Goal: Obtain resource: Obtain resource

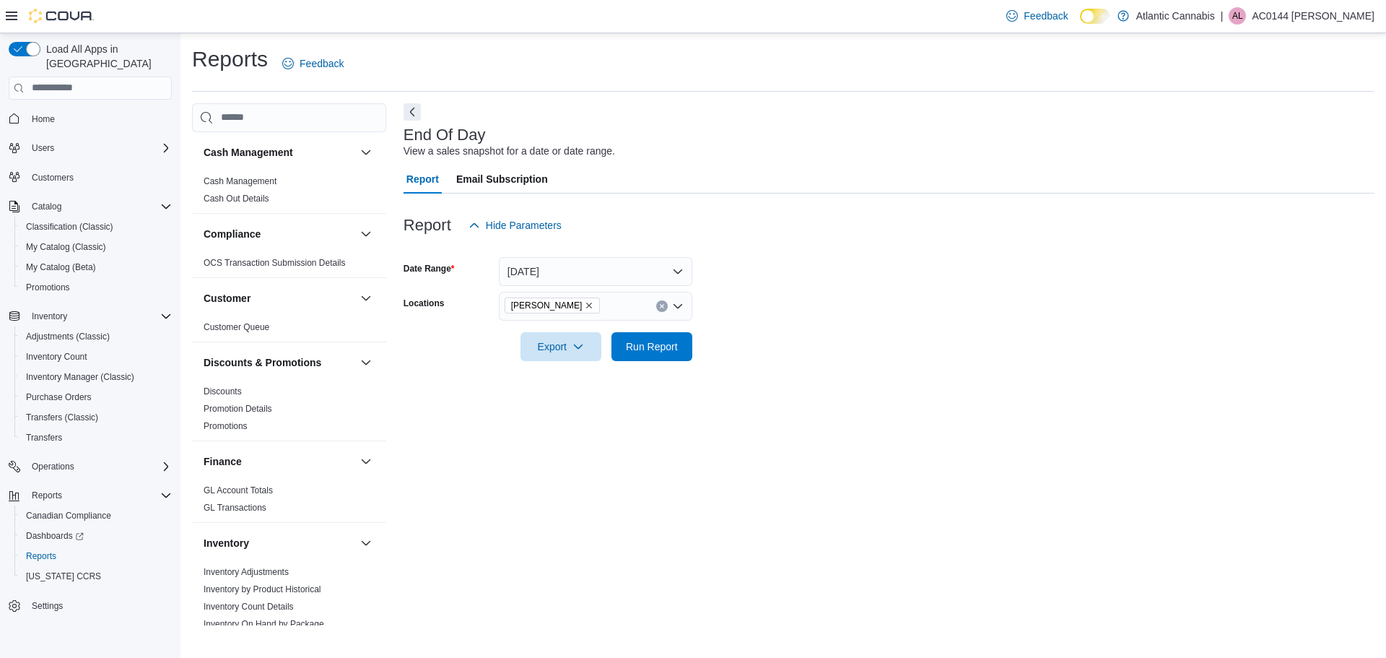
scroll to position [685, 0]
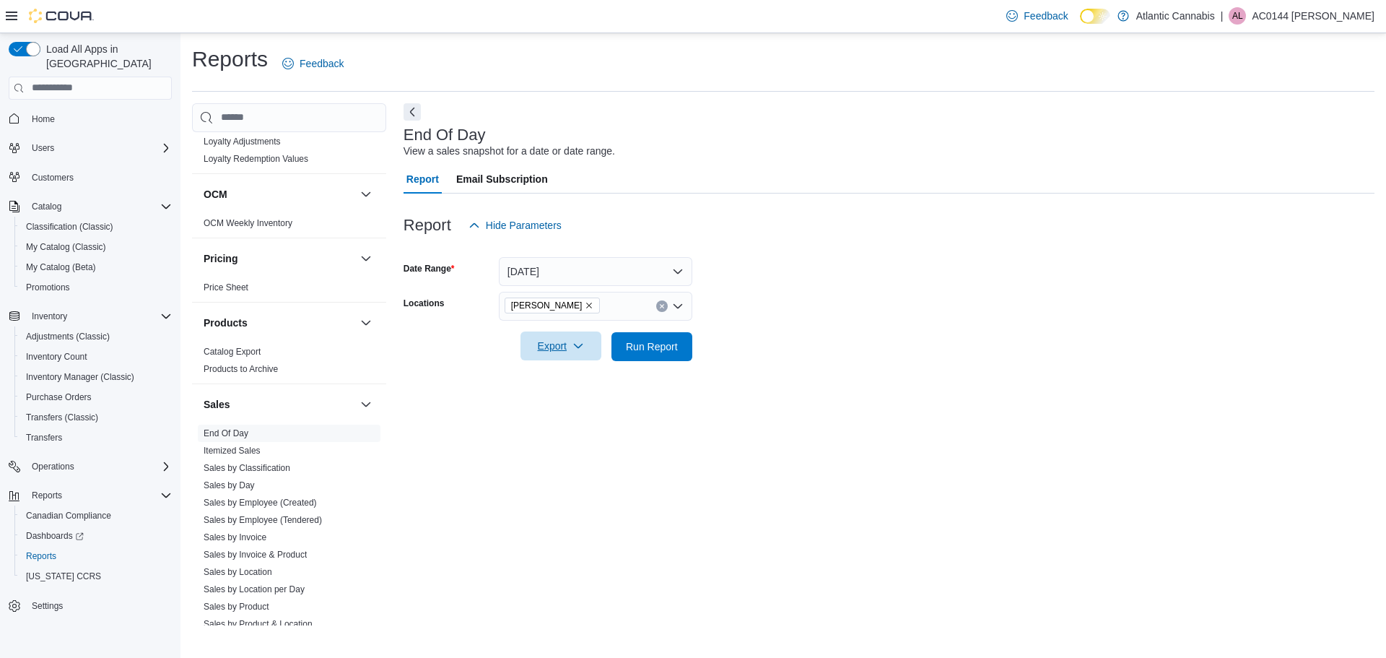
click at [567, 344] on span "Export" at bounding box center [561, 345] width 64 height 29
click at [569, 403] on span "Export to Pdf" at bounding box center [563, 404] width 65 height 12
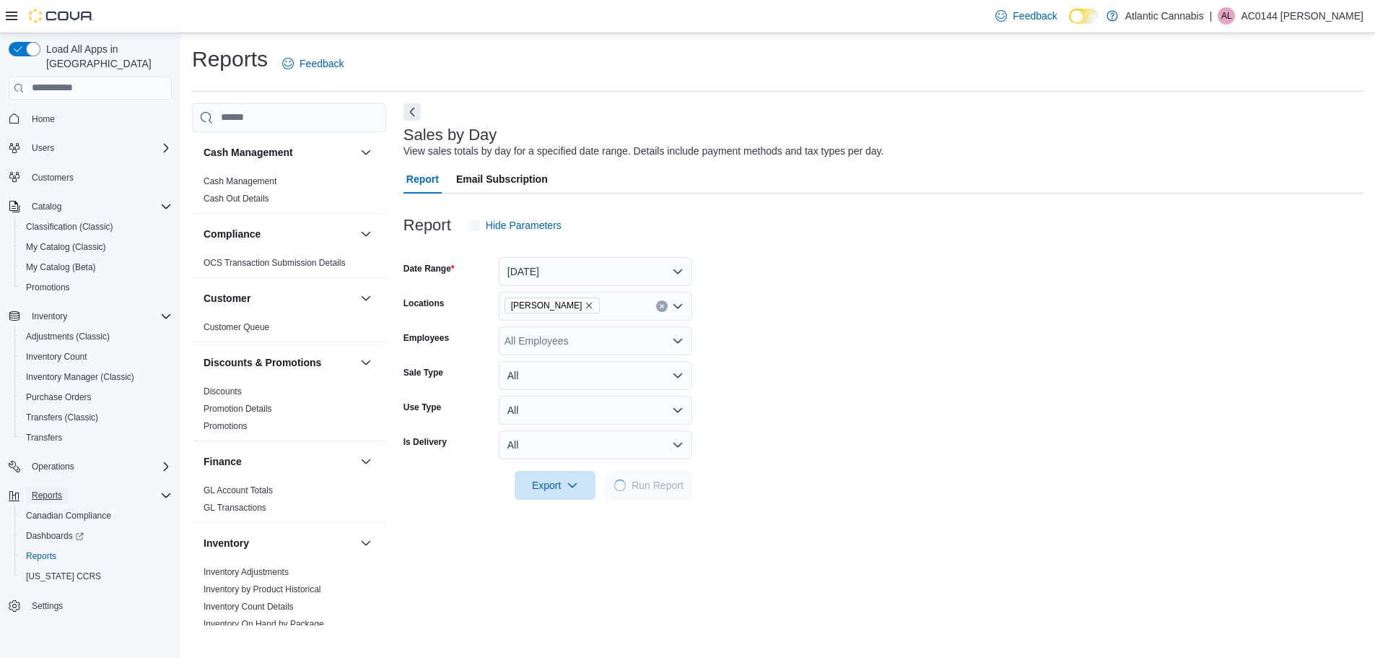
click at [54, 489] on span "Reports" at bounding box center [47, 495] width 30 height 12
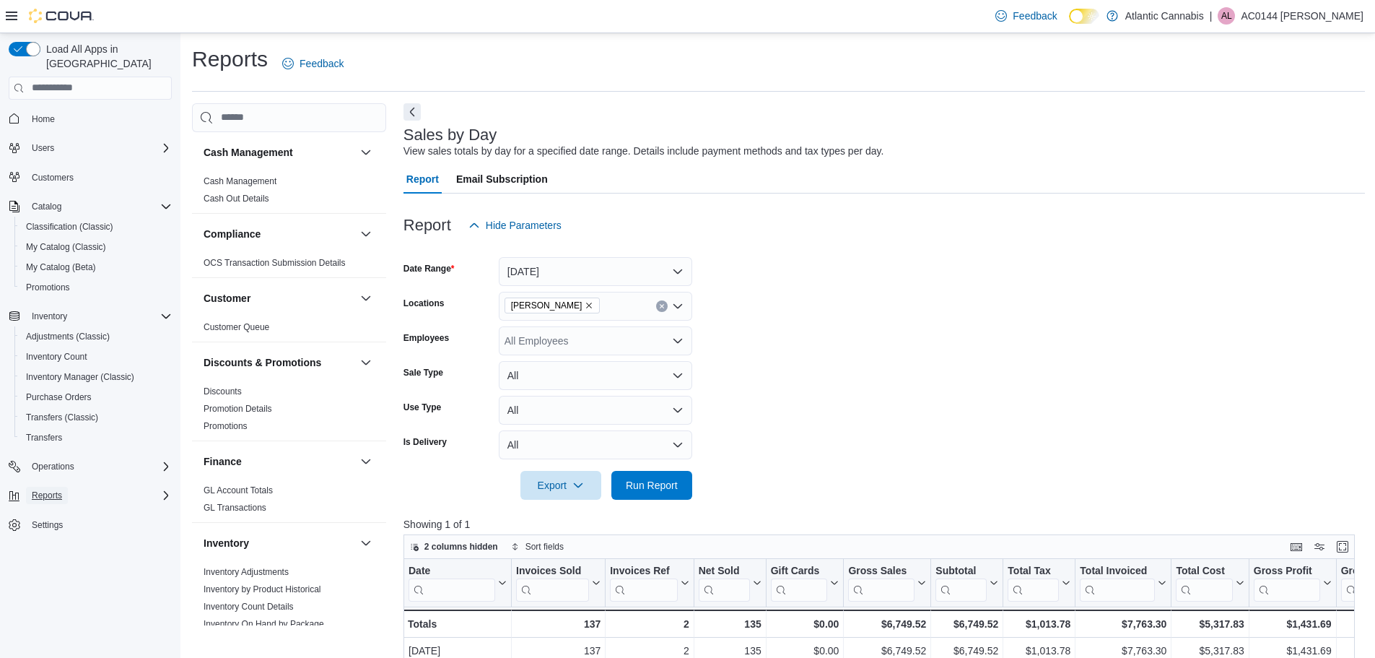
click at [54, 489] on span "Reports" at bounding box center [47, 495] width 30 height 12
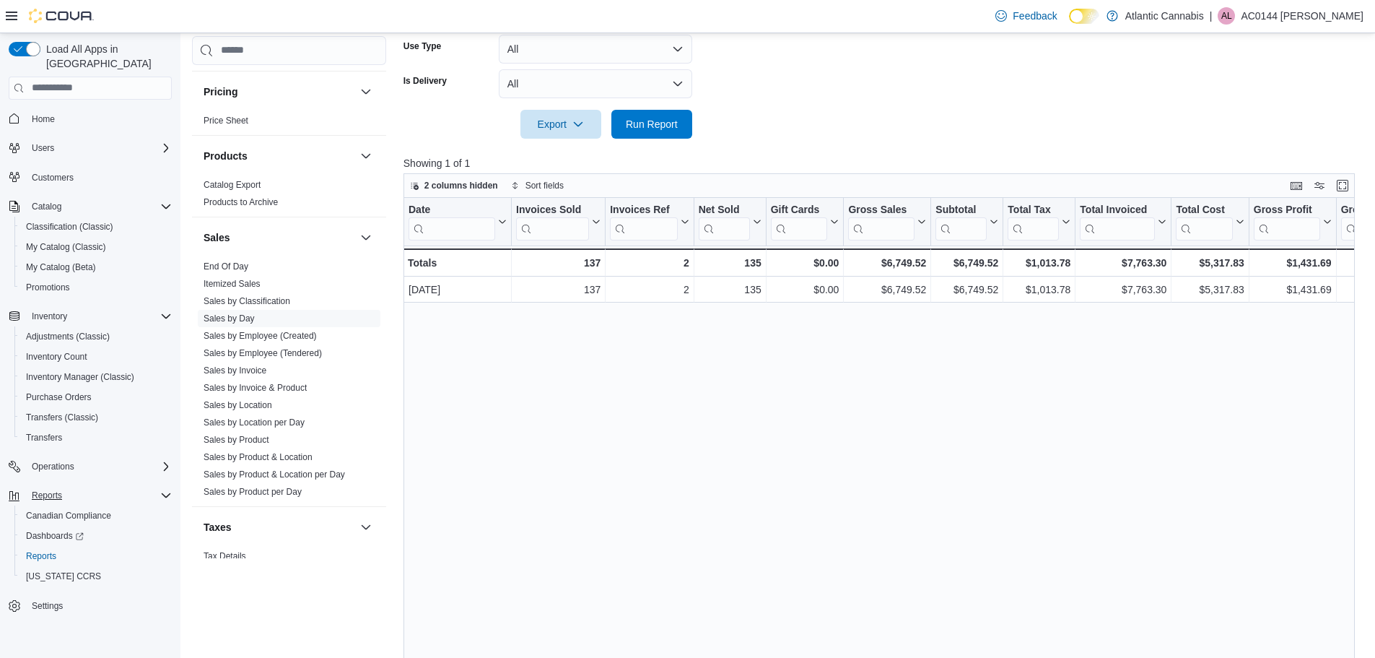
scroll to position [829, 0]
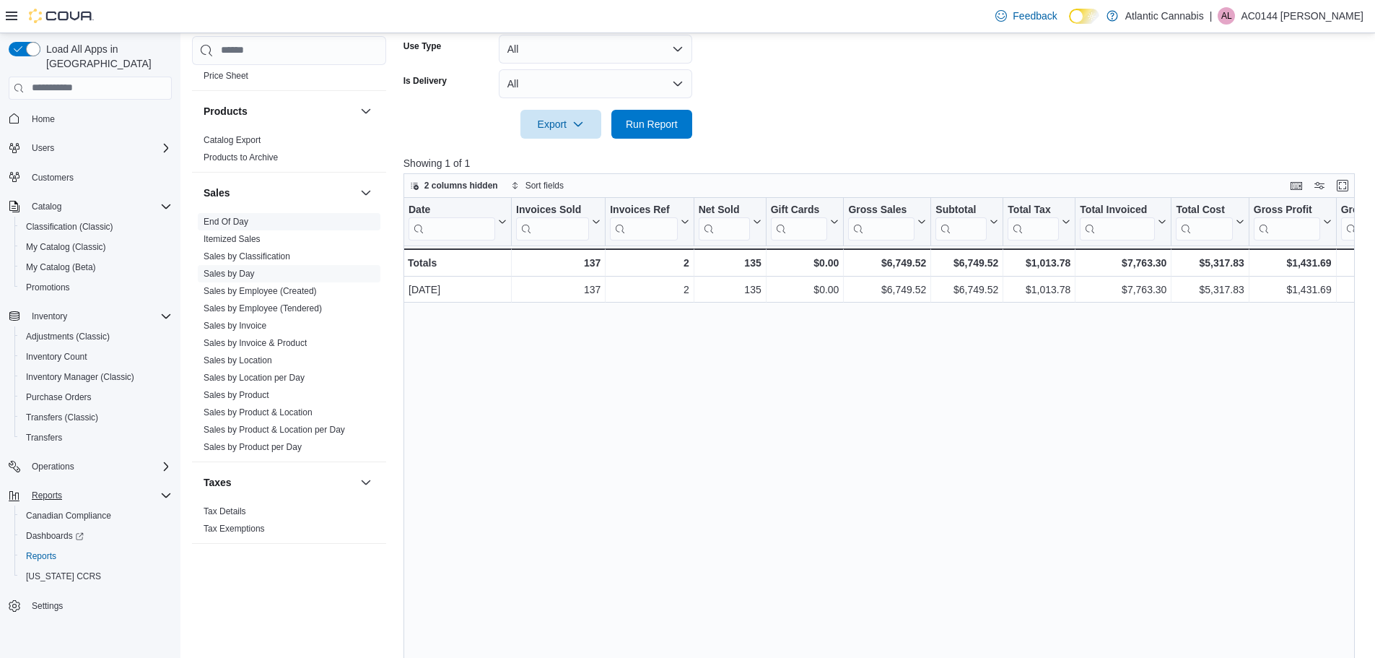
click at [245, 219] on link "End Of Day" at bounding box center [226, 222] width 45 height 10
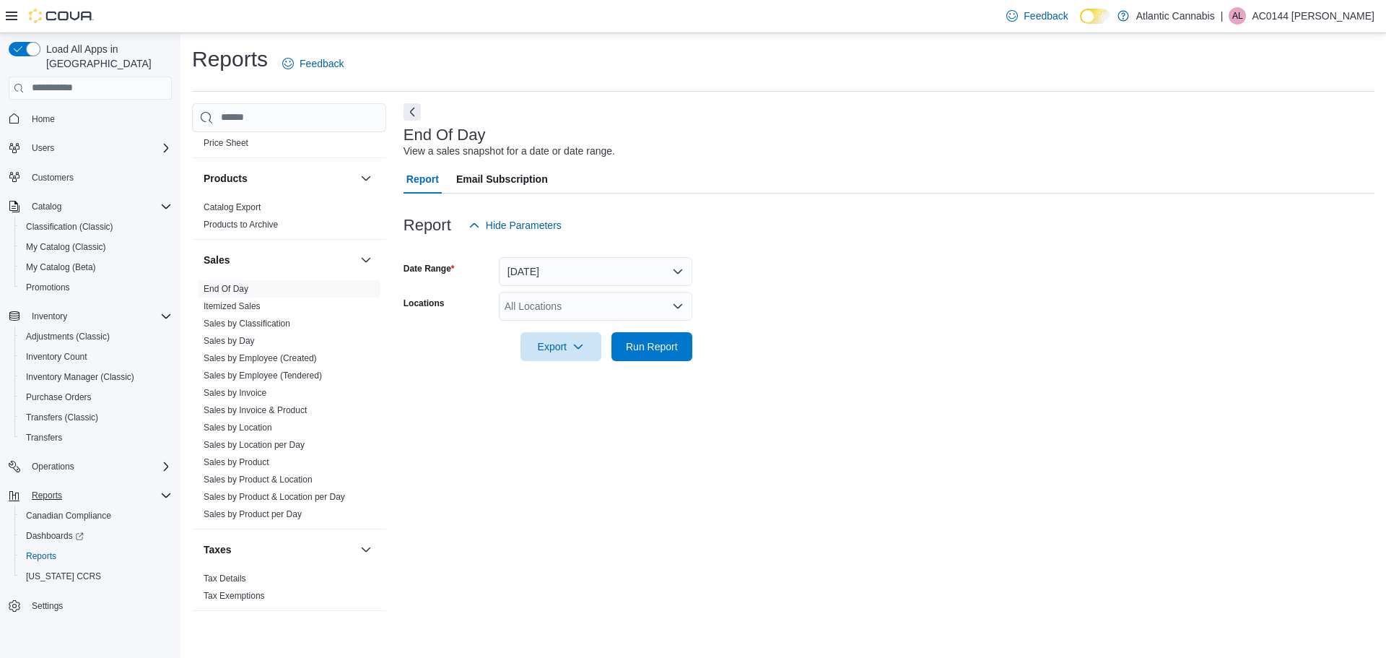
click at [681, 305] on icon "Open list of options" at bounding box center [677, 305] width 9 height 4
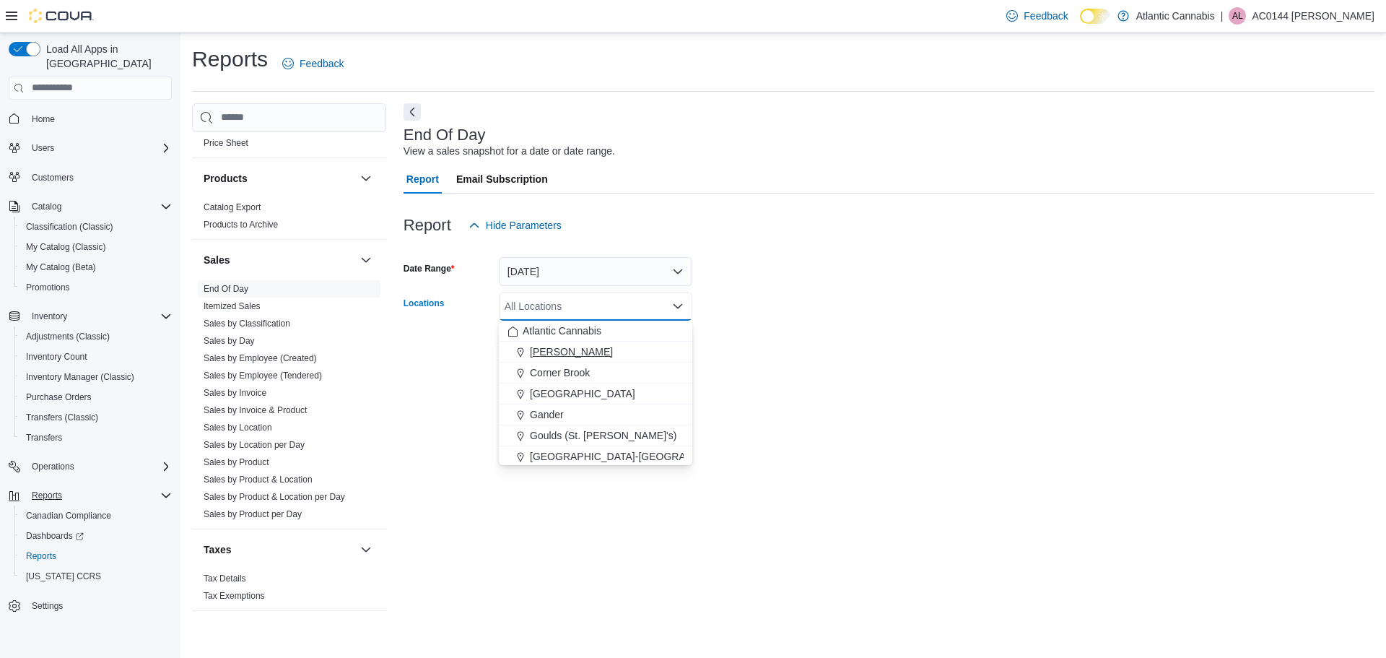
click at [592, 351] on div "[PERSON_NAME]" at bounding box center [595, 351] width 176 height 14
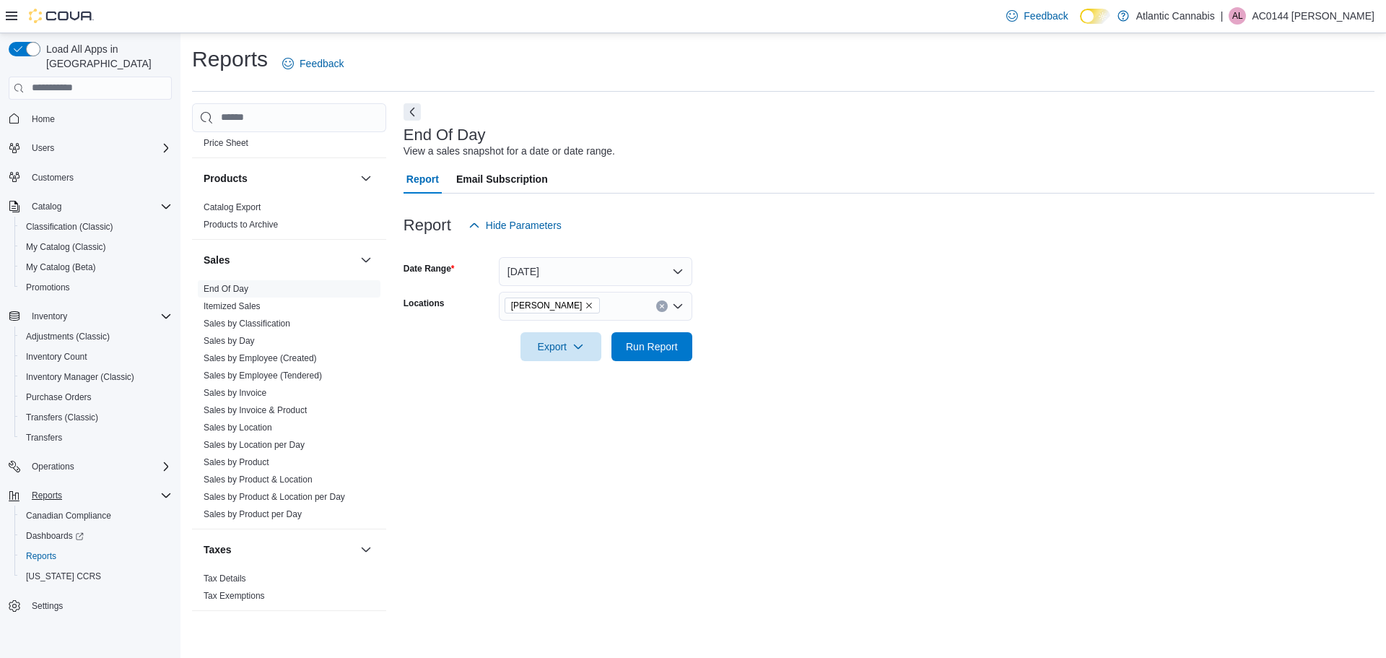
click at [811, 297] on form "Date Range [DATE] Locations Bay [PERSON_NAME] Export Run Report" at bounding box center [888, 300] width 971 height 121
click at [649, 345] on span "Run Report" at bounding box center [652, 346] width 52 height 14
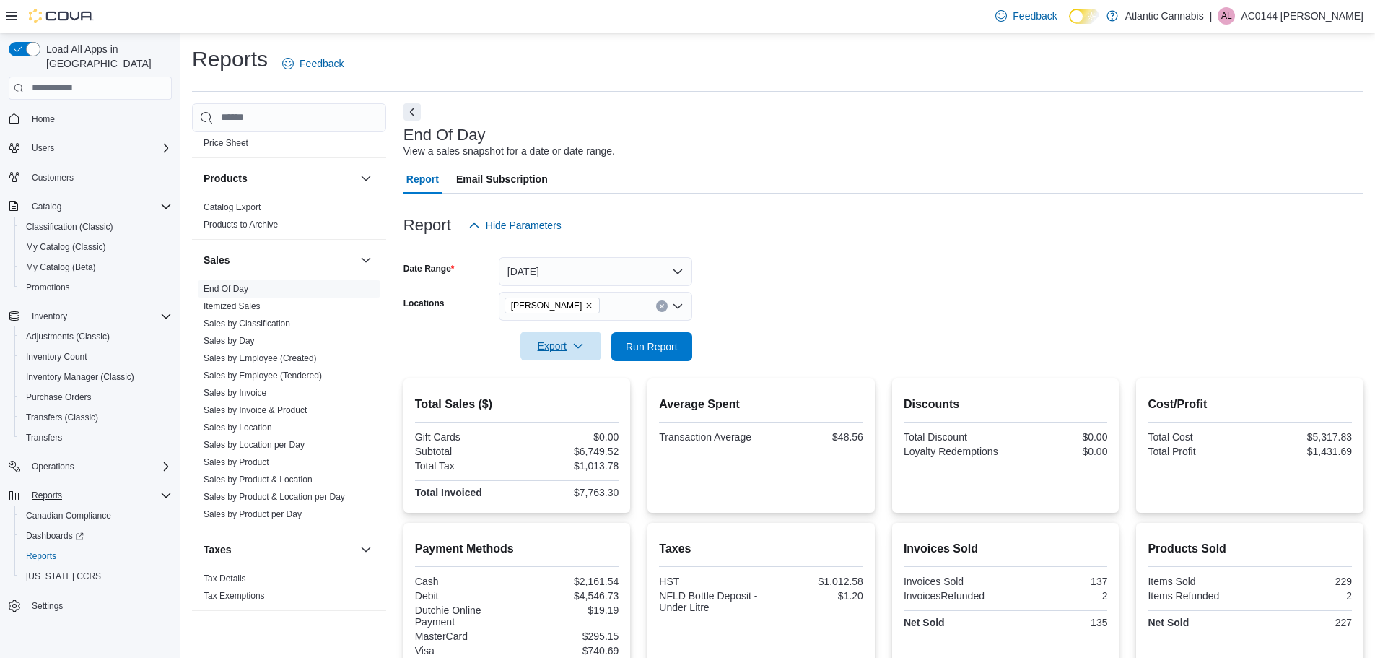
click at [571, 341] on span "Export" at bounding box center [561, 345] width 64 height 29
click at [575, 399] on span "Export to Pdf" at bounding box center [563, 404] width 65 height 12
click at [1091, 128] on div "End Of Day View a sales snapshot for a date or date range." at bounding box center [879, 142] width 953 height 32
click at [1009, 101] on div "Reports Feedback Cash Management Cash Management Cash Out Details Compliance OC…" at bounding box center [777, 498] width 1171 height 907
